Goal: Information Seeking & Learning: Learn about a topic

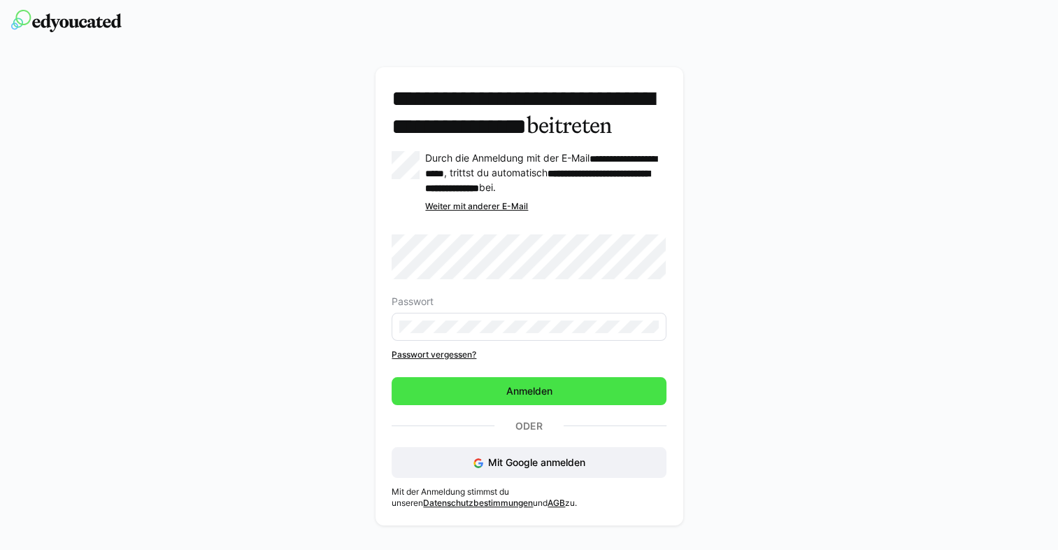
click at [560, 440] on div "Passwort Passwort vergessen? Anmelden Oder Mit Google anmelden" at bounding box center [529, 355] width 274 height 243
click at [559, 405] on span "Anmelden" at bounding box center [529, 391] width 274 height 28
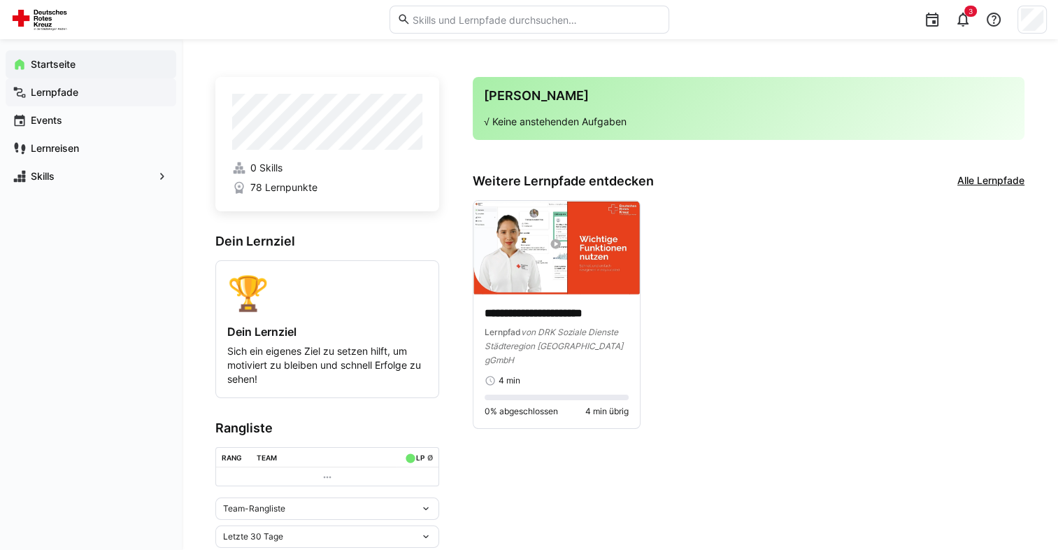
click at [98, 90] on span "Lernpfade" at bounding box center [99, 92] width 141 height 14
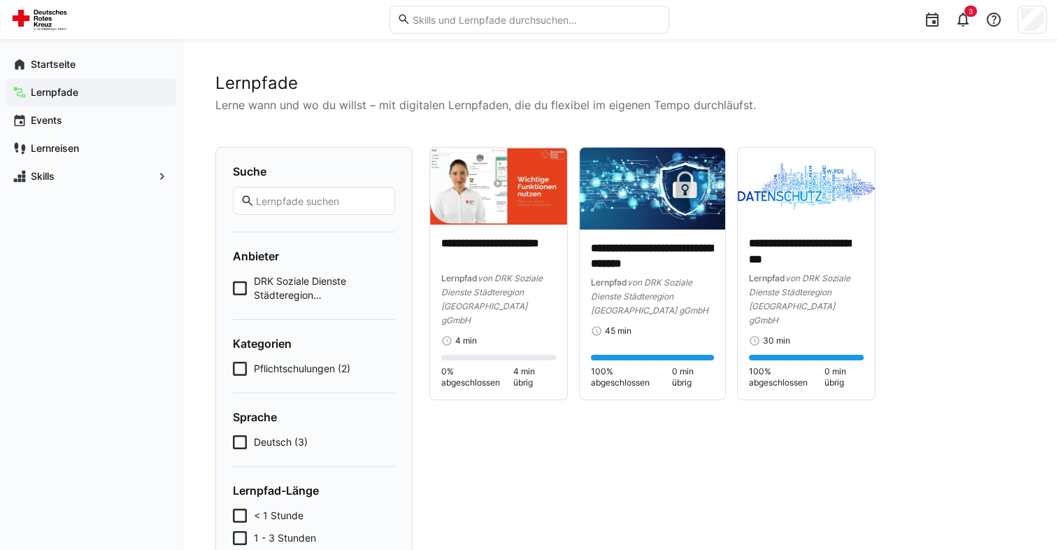
click at [71, 213] on div "Startseite Lernpfade Events Lernreisen Skills" at bounding box center [91, 294] width 182 height 510
click at [291, 367] on span "Pflichtschulungen (2)" at bounding box center [302, 368] width 96 height 14
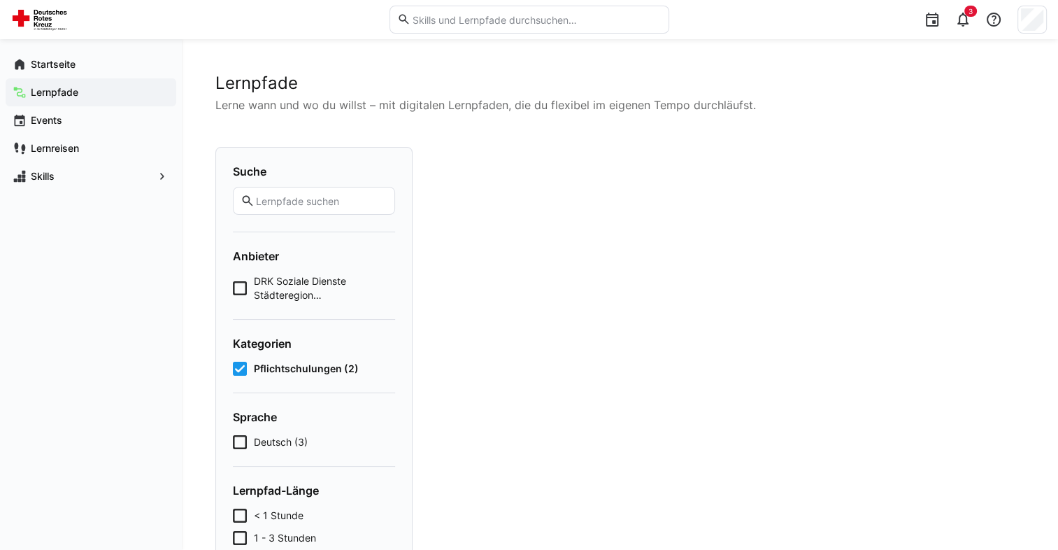
click at [291, 367] on span "Pflichtschulungen (2)" at bounding box center [306, 368] width 105 height 14
